Goal: Task Accomplishment & Management: Manage account settings

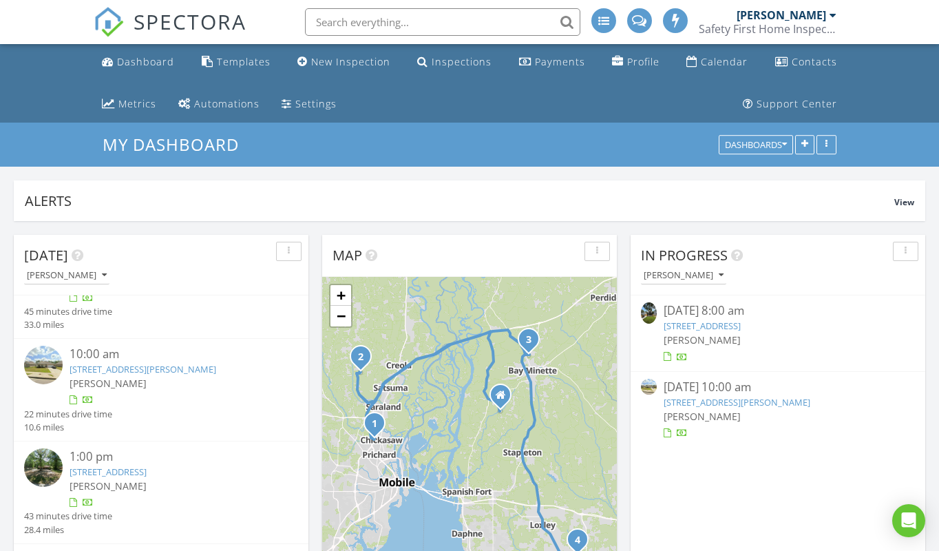
scroll to position [54, 0]
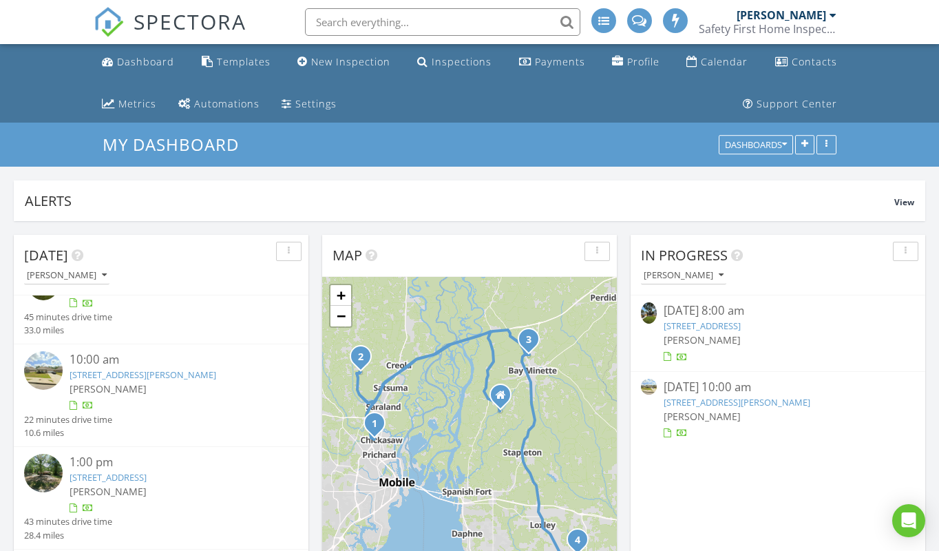
click at [111, 372] on link "9064 Sweetgum Dr, Saraland, AL 36571" at bounding box center [143, 374] width 147 height 12
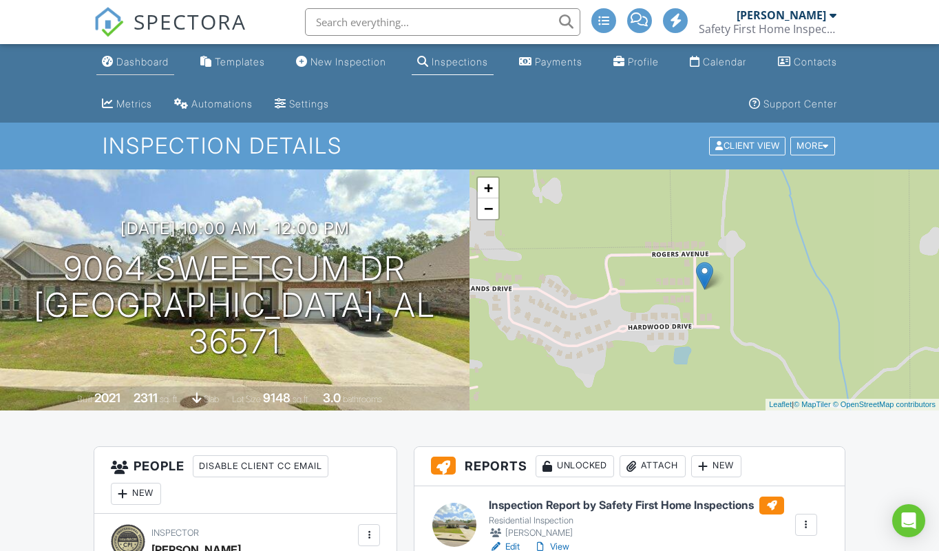
click at [151, 64] on div "Dashboard" at bounding box center [142, 62] width 52 height 12
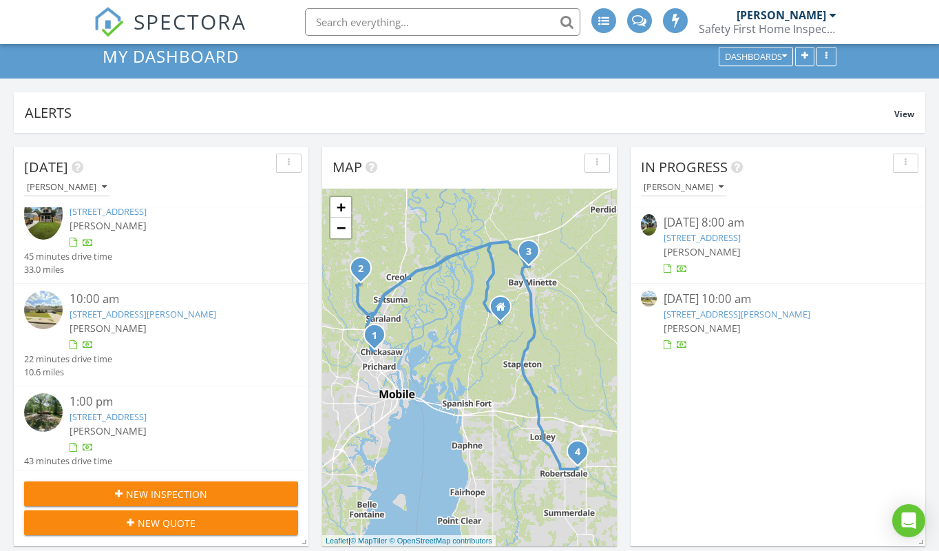
scroll to position [19, 0]
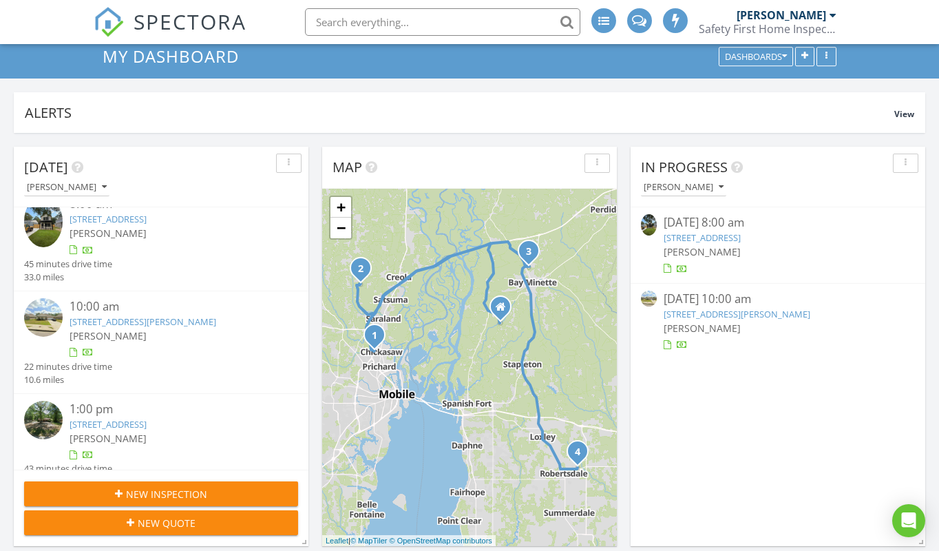
click at [132, 321] on link "[STREET_ADDRESS][PERSON_NAME]" at bounding box center [143, 321] width 147 height 12
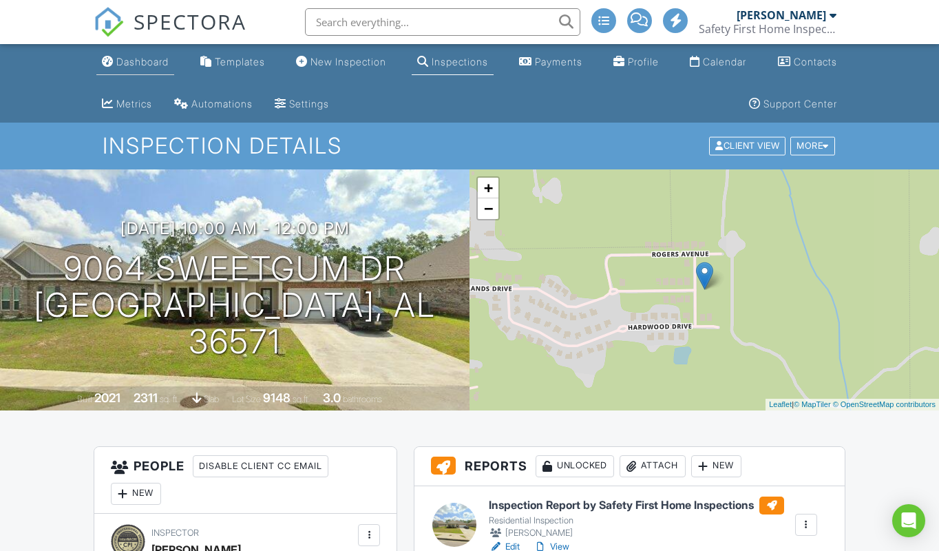
click at [156, 58] on div "Dashboard" at bounding box center [142, 62] width 52 height 12
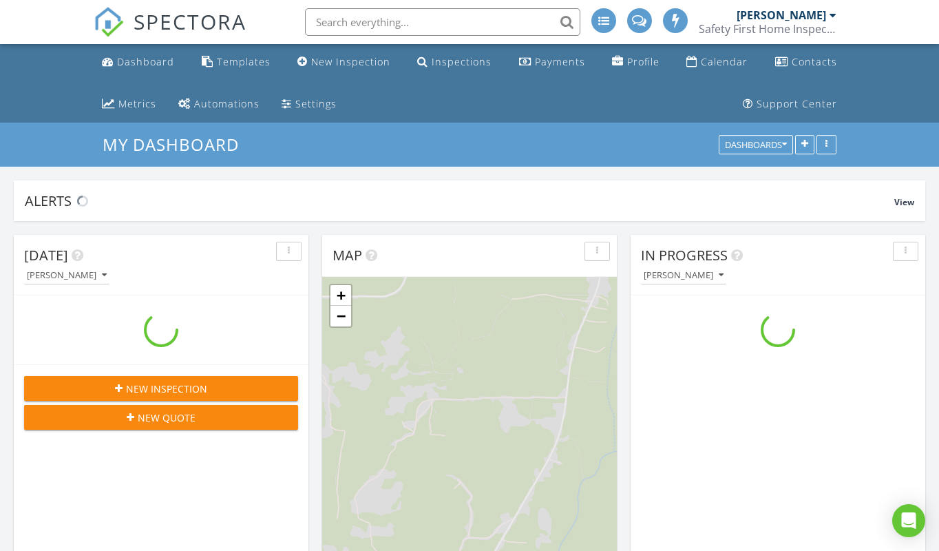
scroll to position [1701, 939]
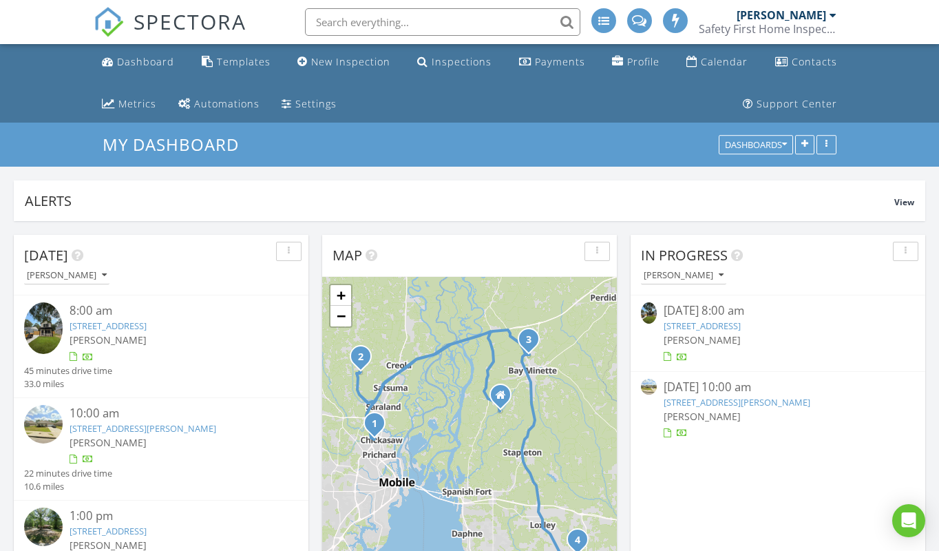
click at [122, 424] on link "[STREET_ADDRESS][PERSON_NAME]" at bounding box center [143, 428] width 147 height 12
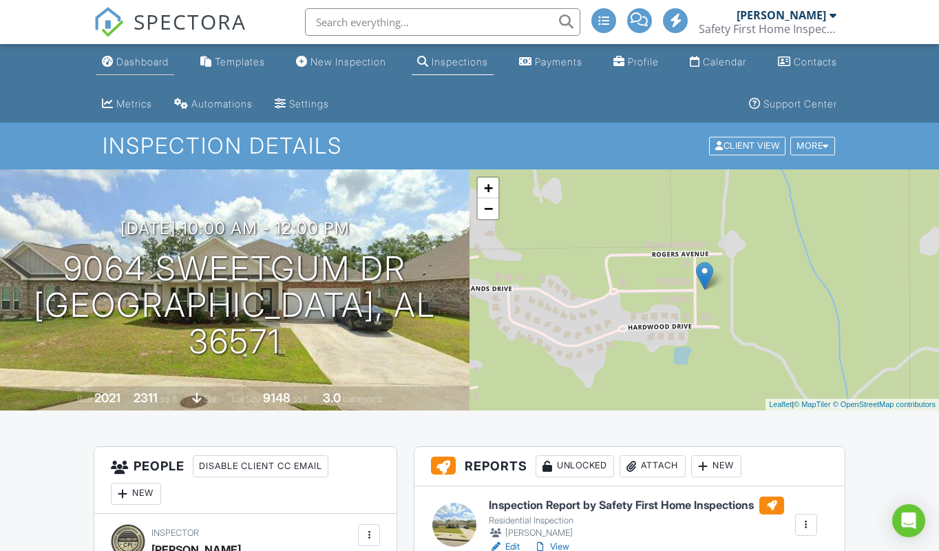
click at [142, 56] on div "Dashboard" at bounding box center [142, 62] width 52 height 12
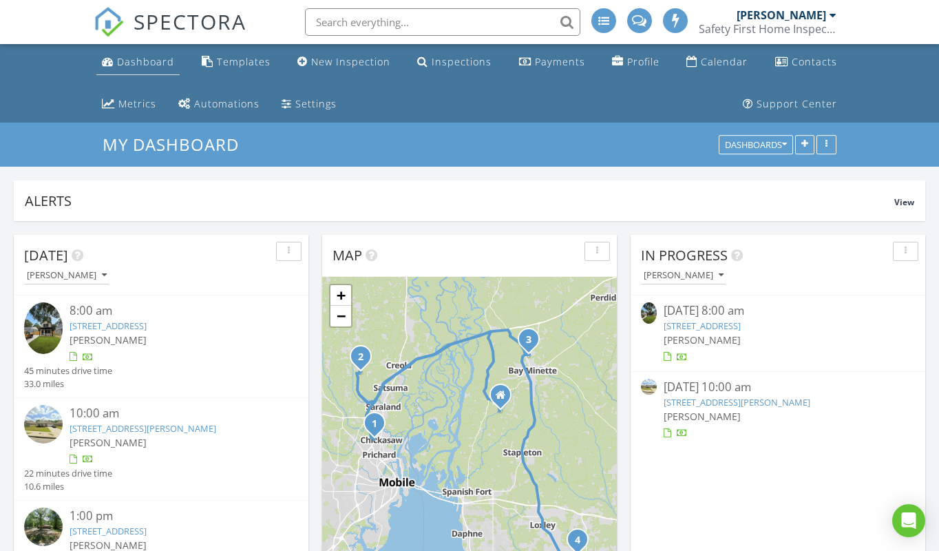
click at [142, 61] on div "Dashboard" at bounding box center [145, 61] width 57 height 13
click at [140, 59] on div "Dashboard" at bounding box center [145, 61] width 57 height 13
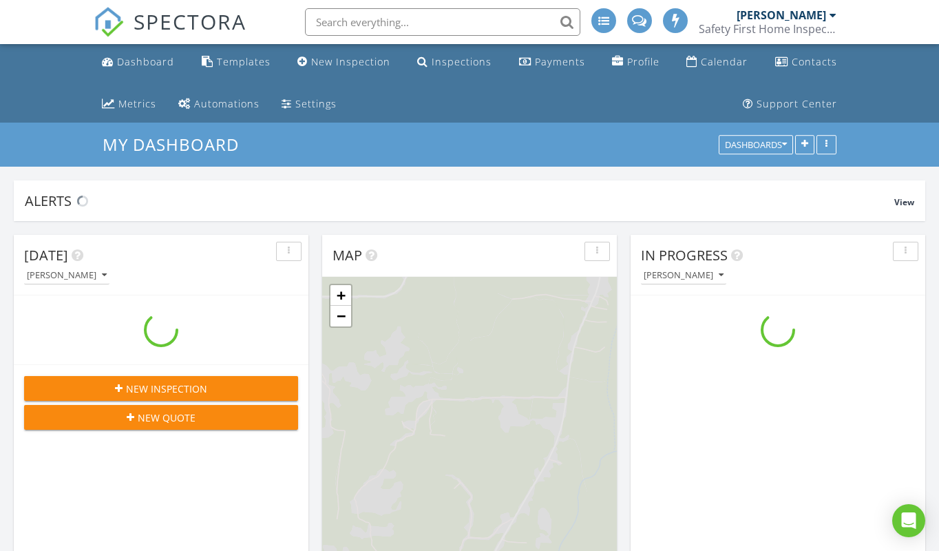
scroll to position [1701, 939]
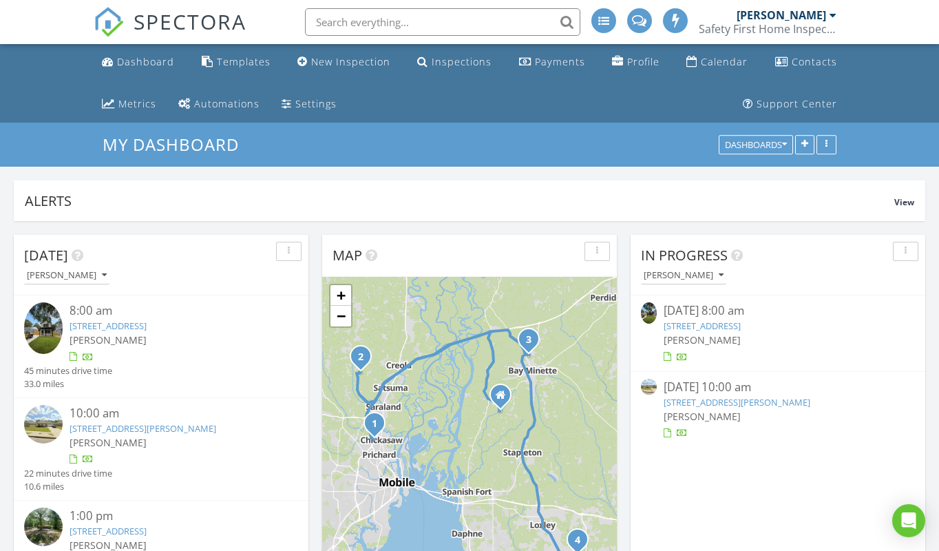
click at [125, 425] on link "9064 Sweetgum Dr, Saraland, AL 36571" at bounding box center [143, 428] width 147 height 12
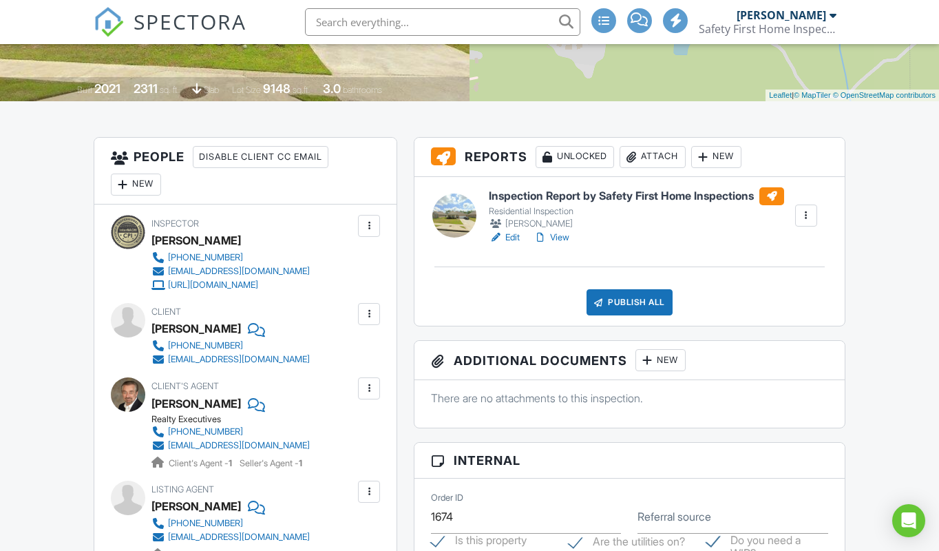
scroll to position [270, 0]
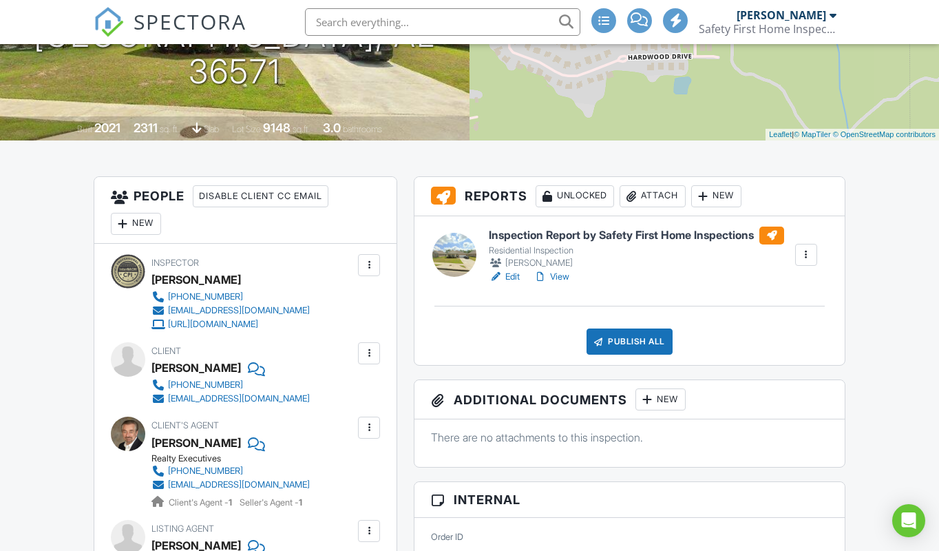
click at [561, 275] on link "View" at bounding box center [551, 277] width 36 height 14
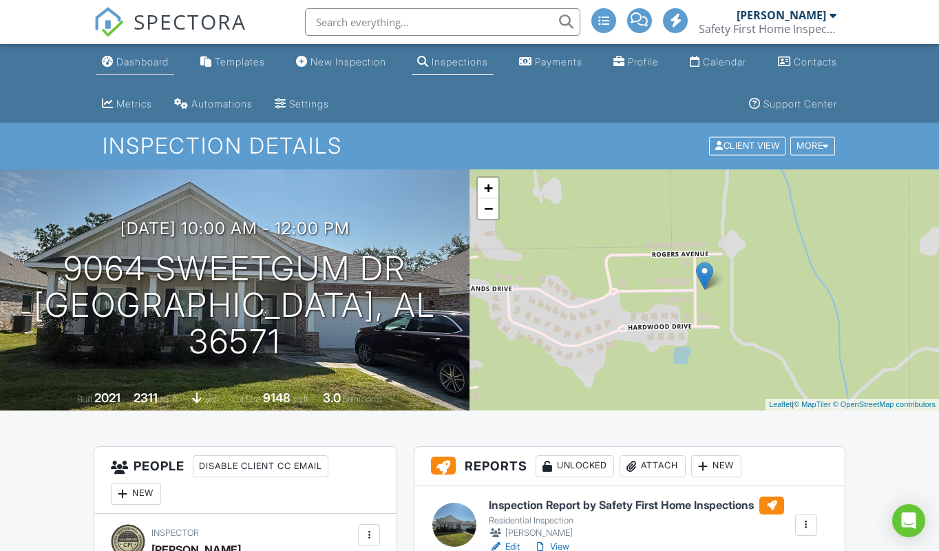
click at [141, 60] on div "Dashboard" at bounding box center [142, 62] width 52 height 12
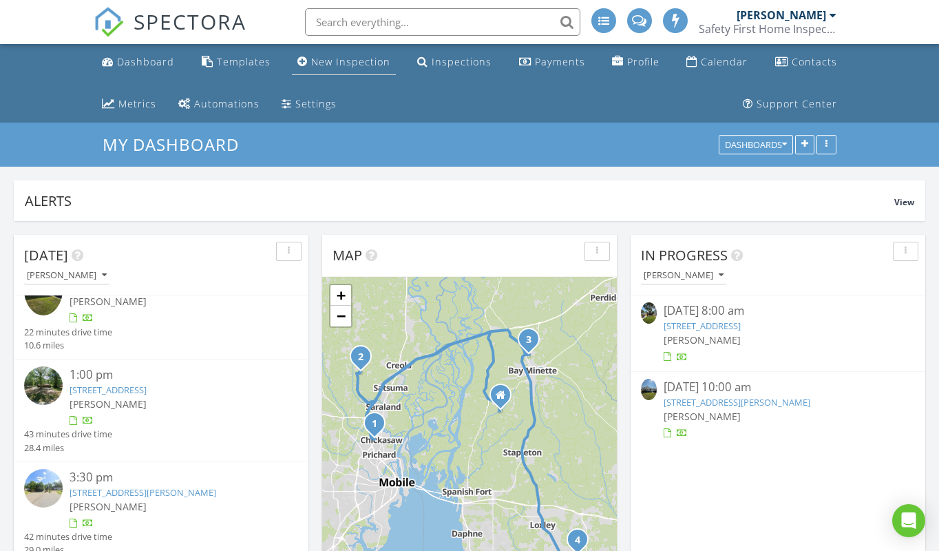
click at [919, 63] on ul "Dashboard Templates New Inspection Inspections Payments Profile Calendar Contac…" at bounding box center [469, 83] width 939 height 78
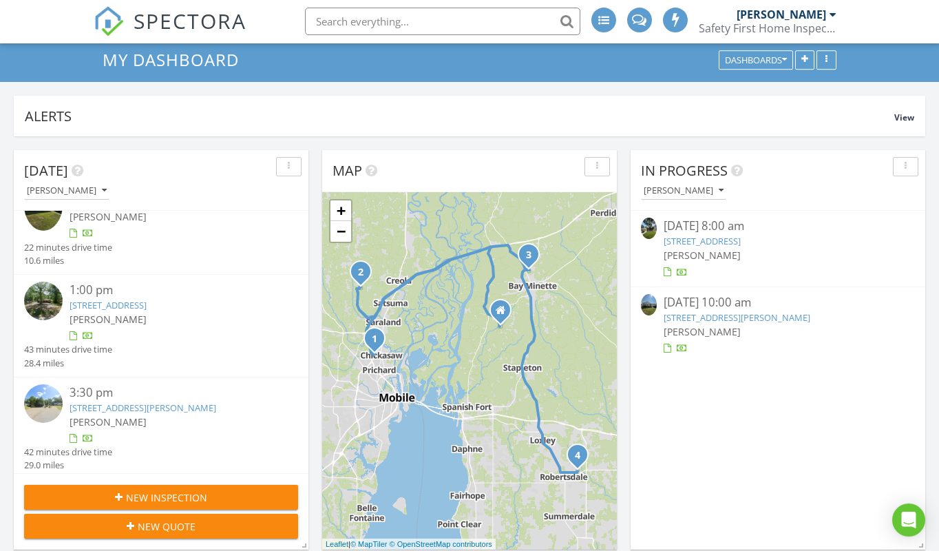
scroll to position [89, 0]
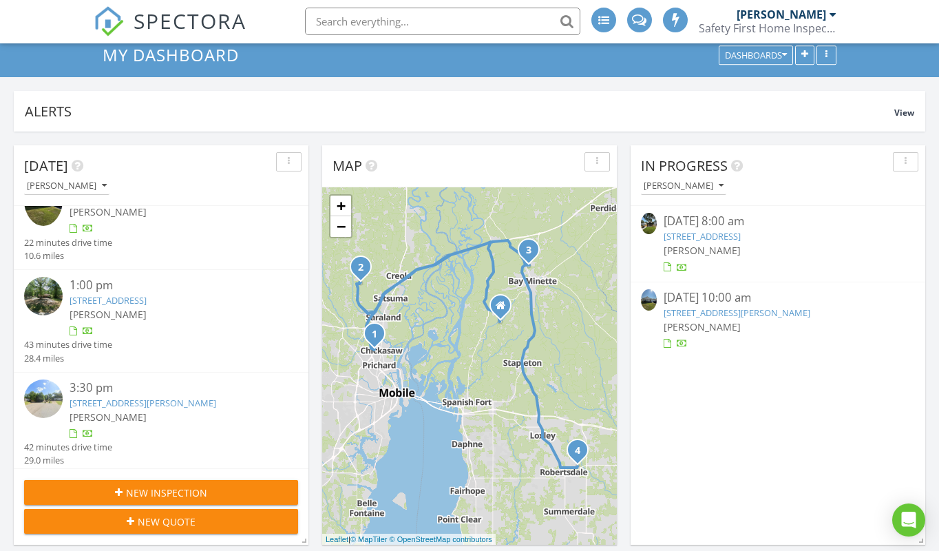
click at [122, 295] on link "2603 Scarlet Dr, Bay Minette, AL 36507" at bounding box center [108, 301] width 77 height 12
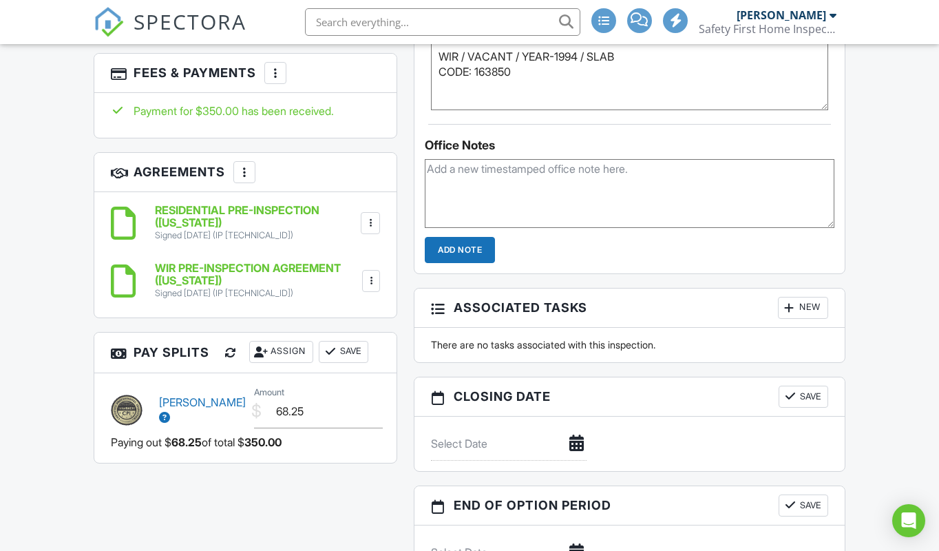
scroll to position [980, 0]
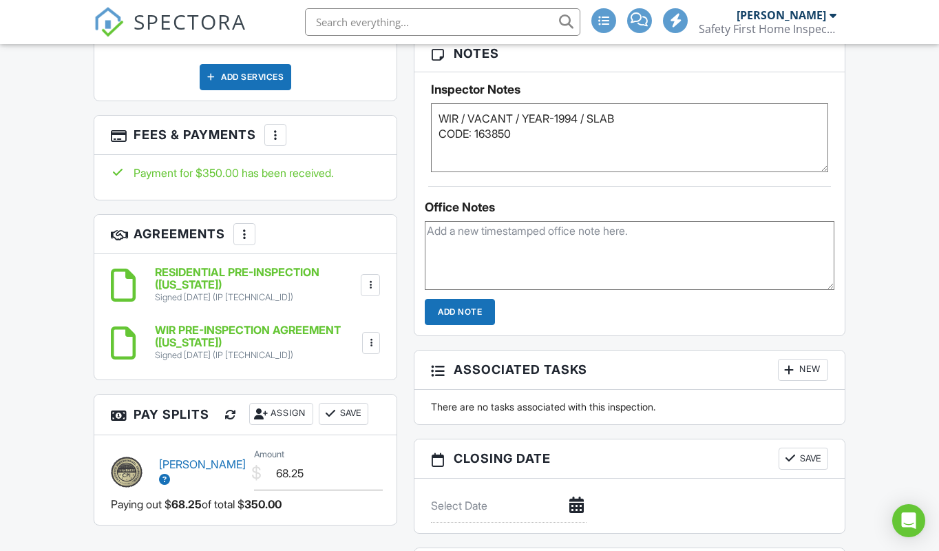
click at [275, 128] on div at bounding box center [275, 135] width 14 height 14
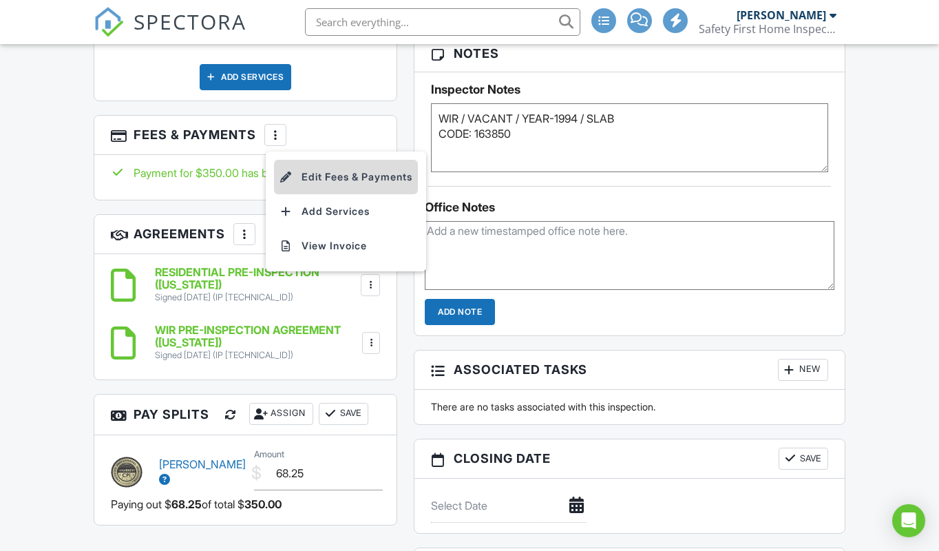
click at [380, 173] on li "Edit Fees & Payments" at bounding box center [346, 177] width 144 height 34
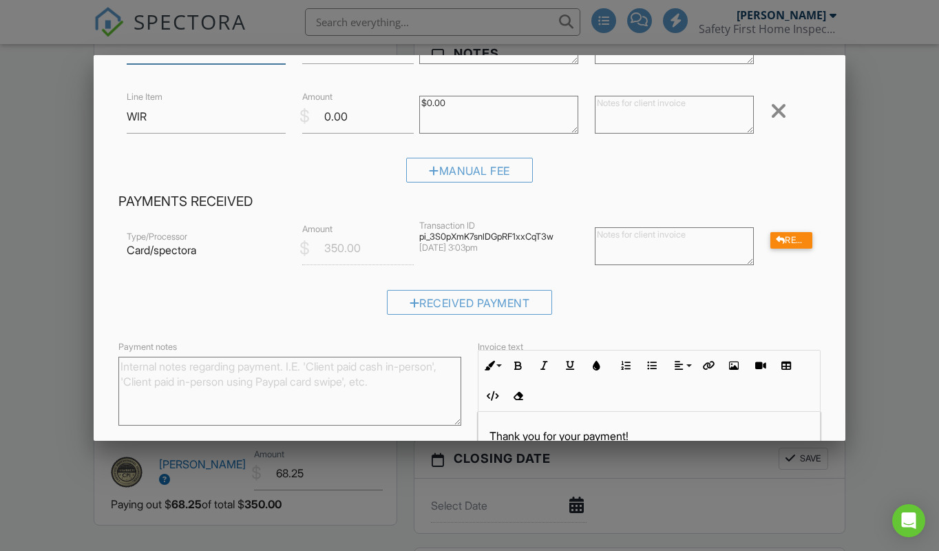
scroll to position [143, 0]
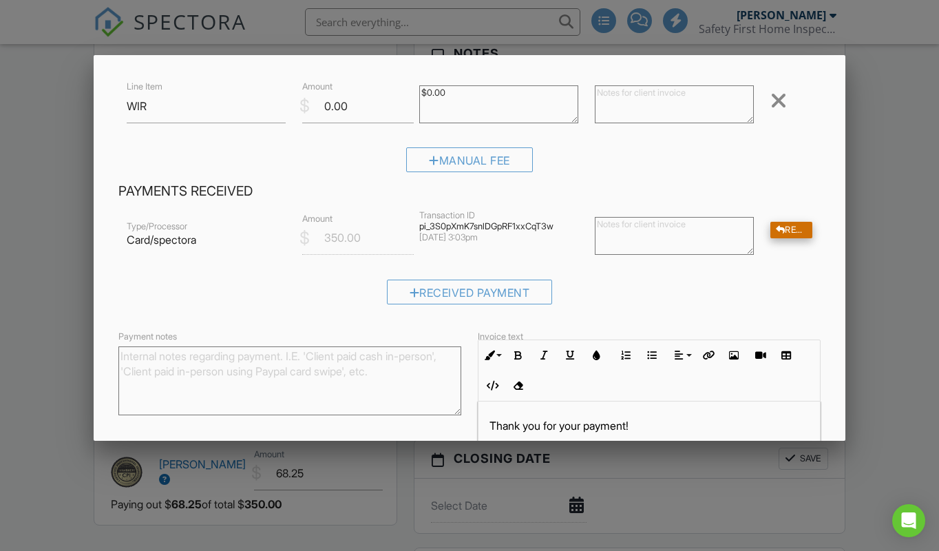
click at [787, 222] on div "Refund" at bounding box center [791, 230] width 42 height 17
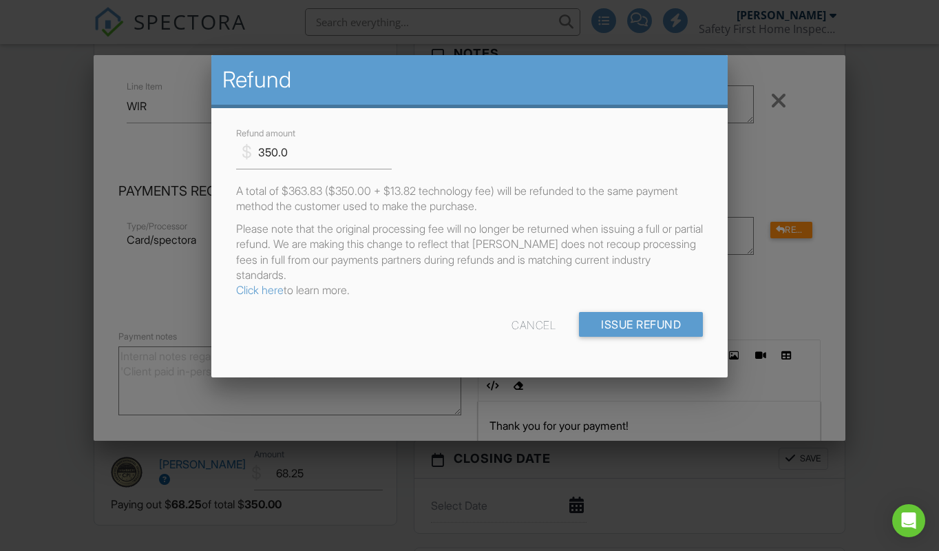
scroll to position [0, 0]
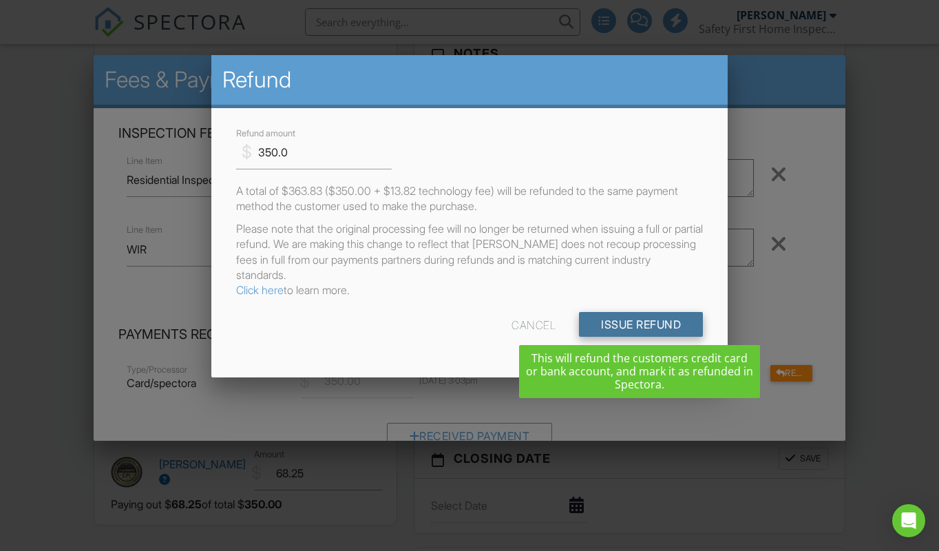
click at [631, 321] on input "Issue Refund" at bounding box center [641, 324] width 124 height 25
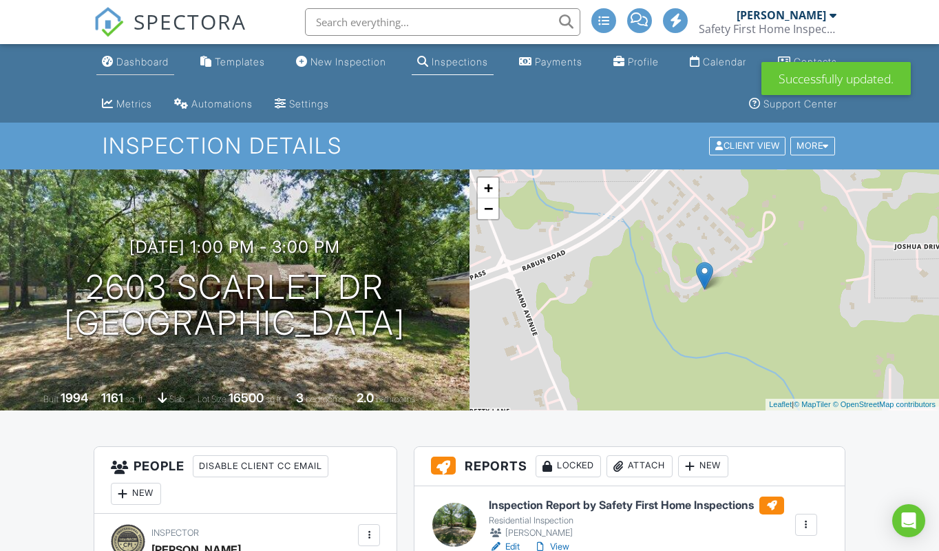
click at [131, 56] on div "Dashboard" at bounding box center [142, 62] width 52 height 12
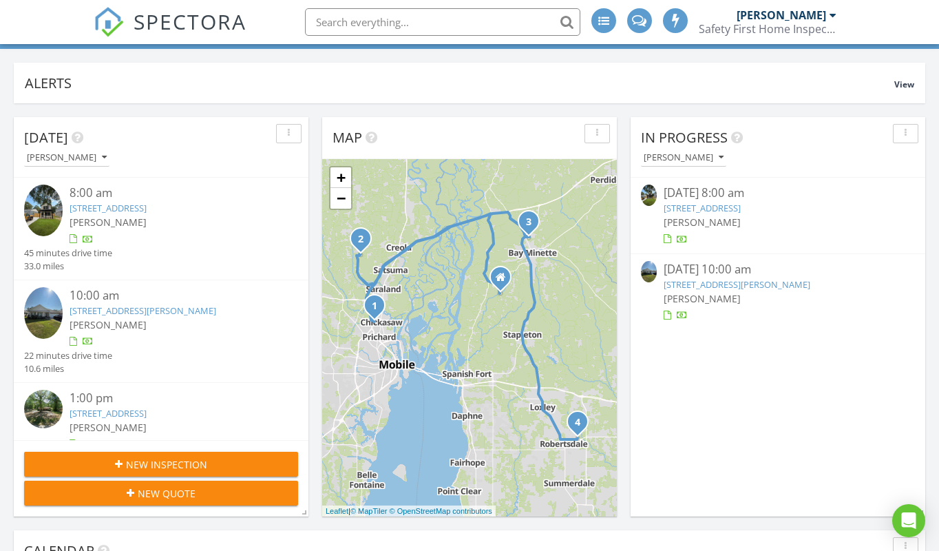
scroll to position [116, 0]
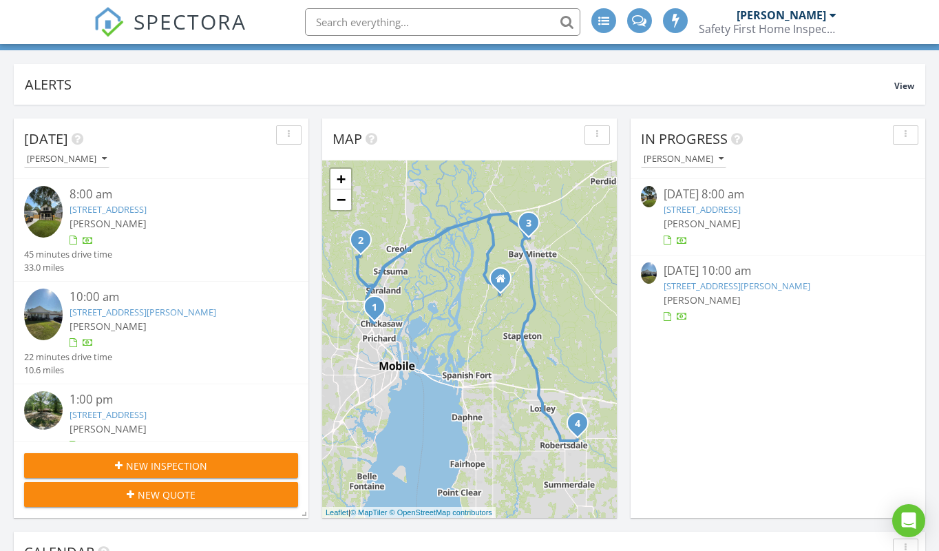
click at [139, 206] on link "254 4th Ave , Chickasaw, AL 36611" at bounding box center [108, 209] width 77 height 12
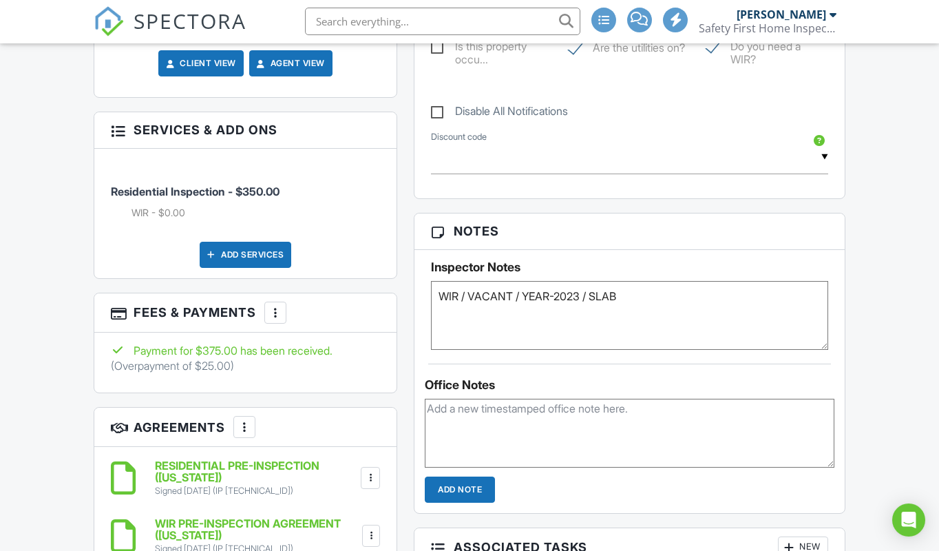
scroll to position [802, 0]
click at [273, 306] on div at bounding box center [275, 313] width 14 height 14
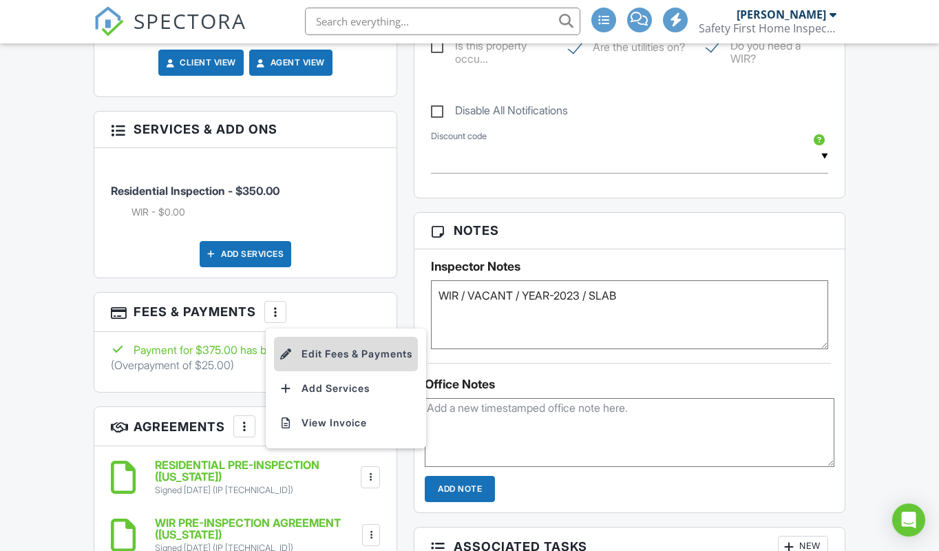
click at [351, 354] on li "Edit Fees & Payments" at bounding box center [346, 354] width 144 height 34
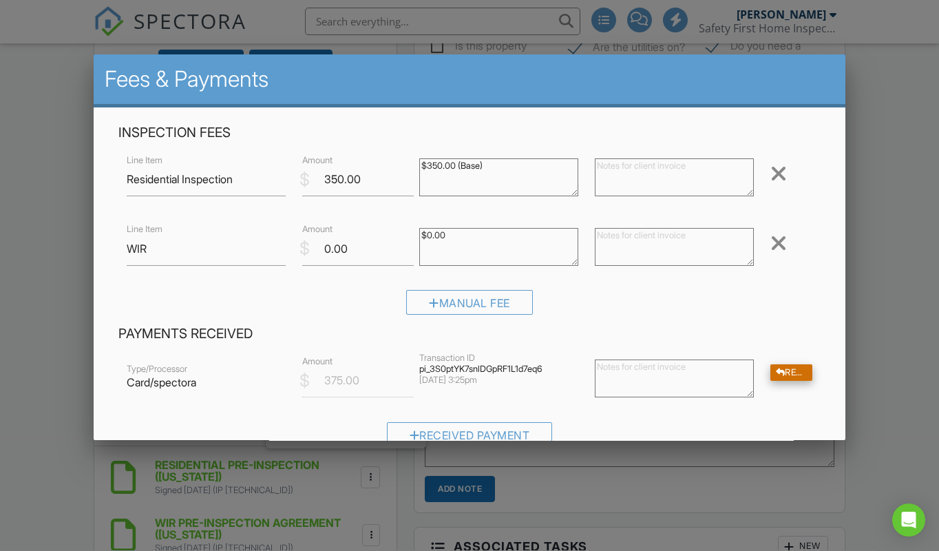
click at [789, 368] on div "Refund" at bounding box center [791, 373] width 42 height 17
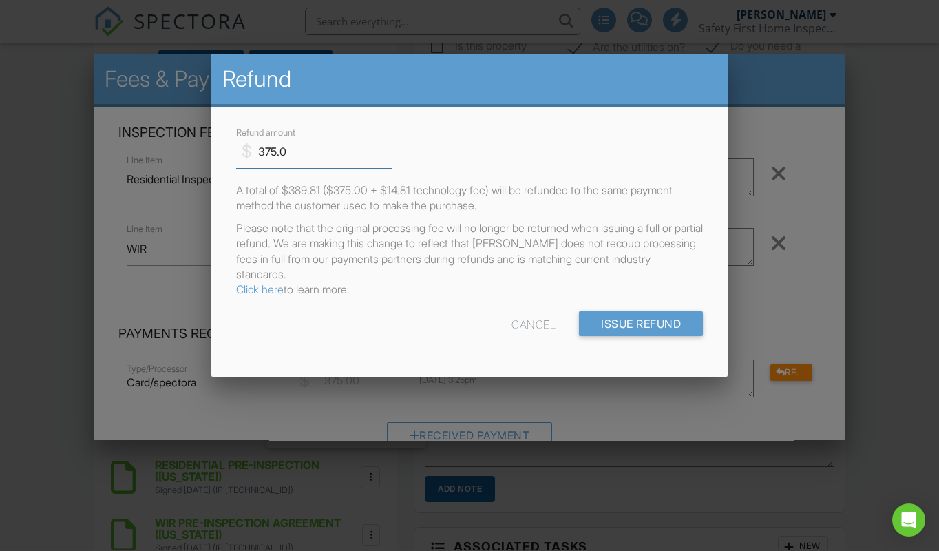
click at [268, 149] on input "375.0" at bounding box center [314, 153] width 156 height 34
type input "25.0"
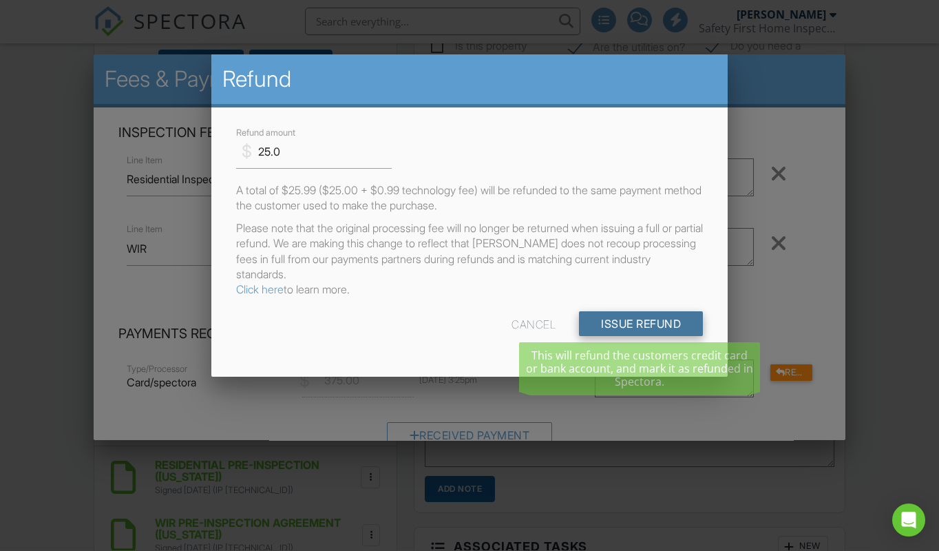
click at [610, 316] on input "Issue Refund" at bounding box center [641, 324] width 124 height 25
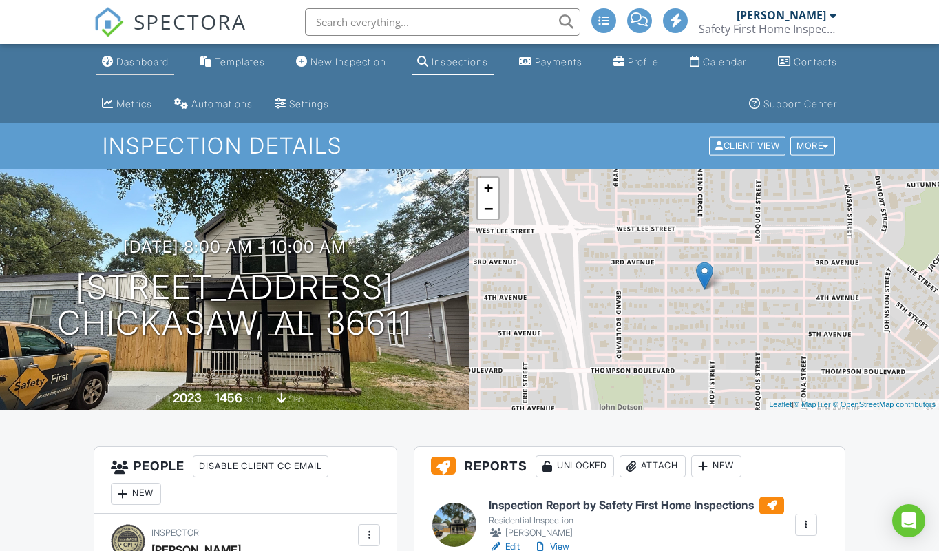
click at [145, 54] on link "Dashboard" at bounding box center [135, 62] width 78 height 25
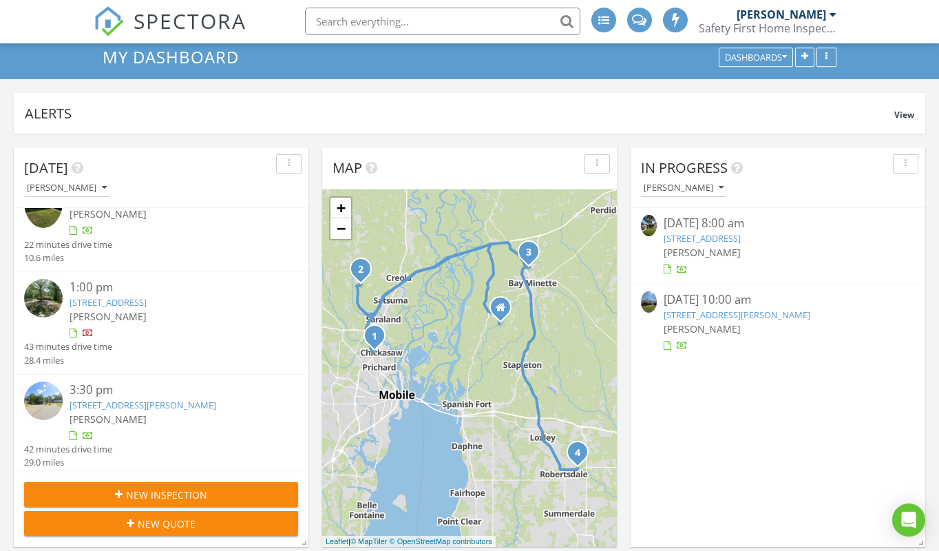
scroll to position [116, 0]
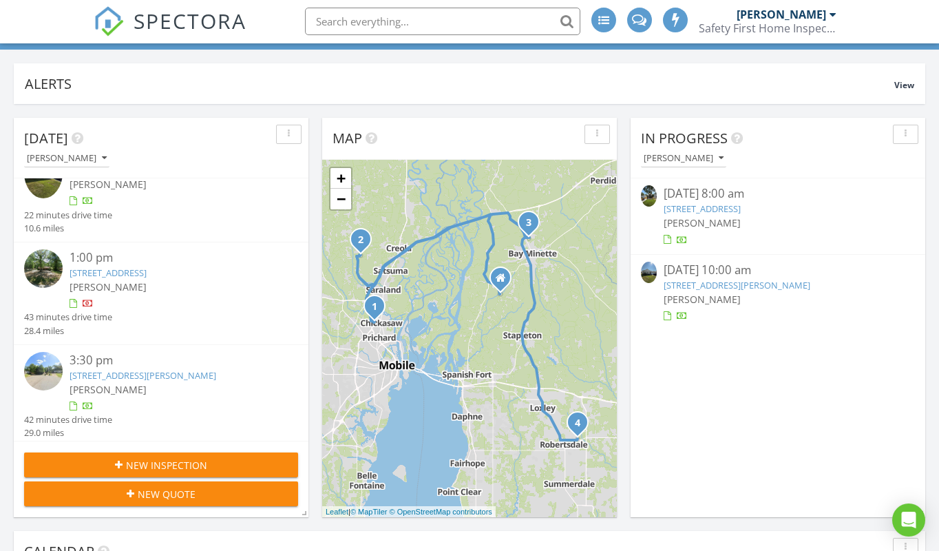
click at [127, 370] on link "203 Cardinal Dr, Robertsdale, AL 36567" at bounding box center [143, 376] width 147 height 12
